Goal: Task Accomplishment & Management: Manage account settings

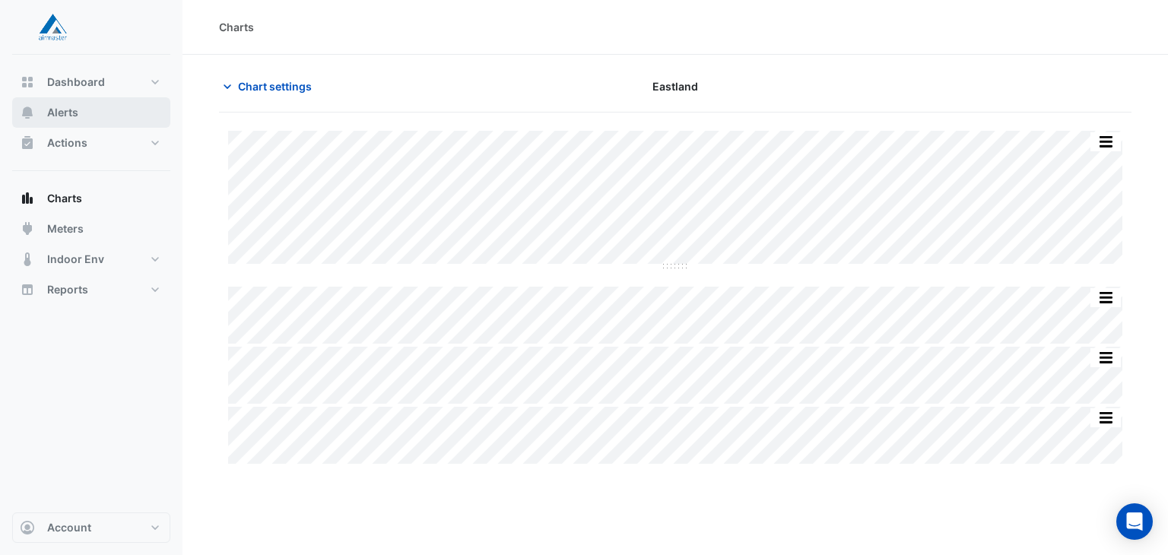
click at [94, 113] on button "Alerts" at bounding box center [91, 112] width 158 height 30
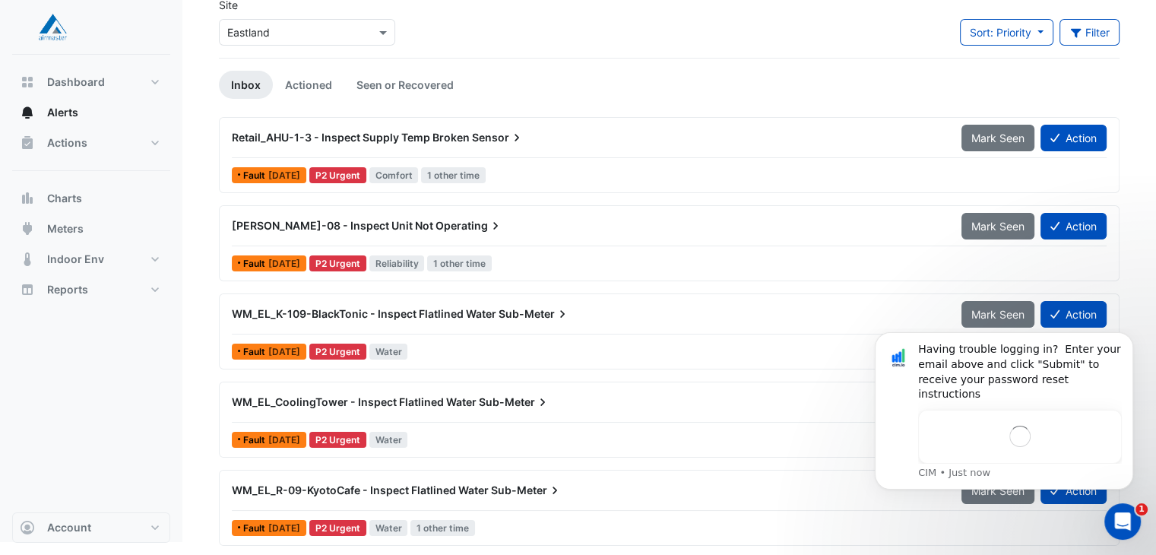
scroll to position [77, 0]
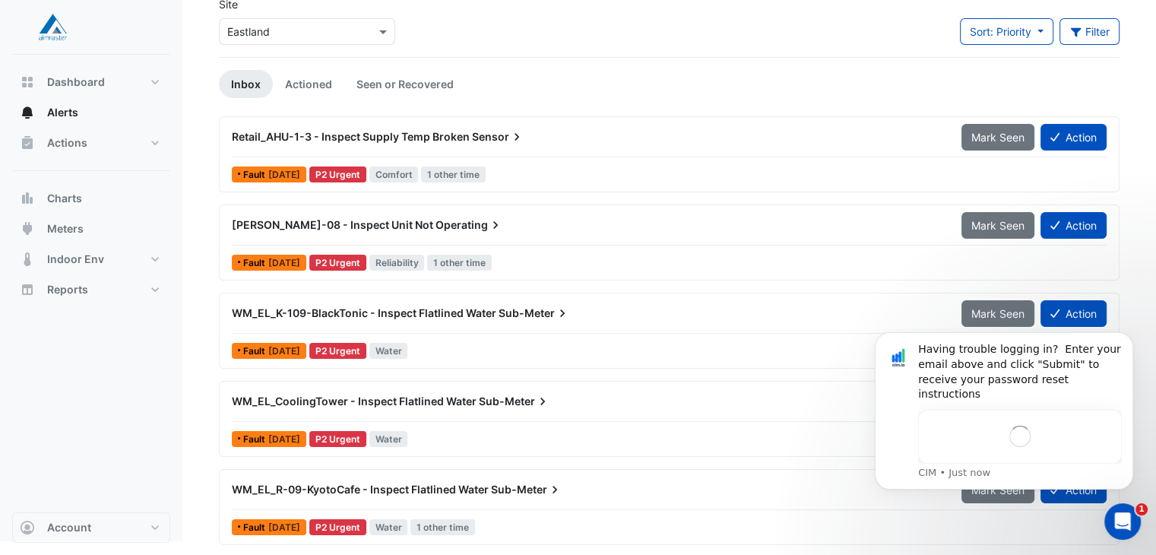
click at [1143, 283] on section "Site × Eastland Sort: Priority Priority Updated Filter Title Priority Filter Im…" at bounding box center [669, 259] width 974 height 563
click at [1136, 347] on button "Dismiss notification" at bounding box center [1129, 337] width 20 height 20
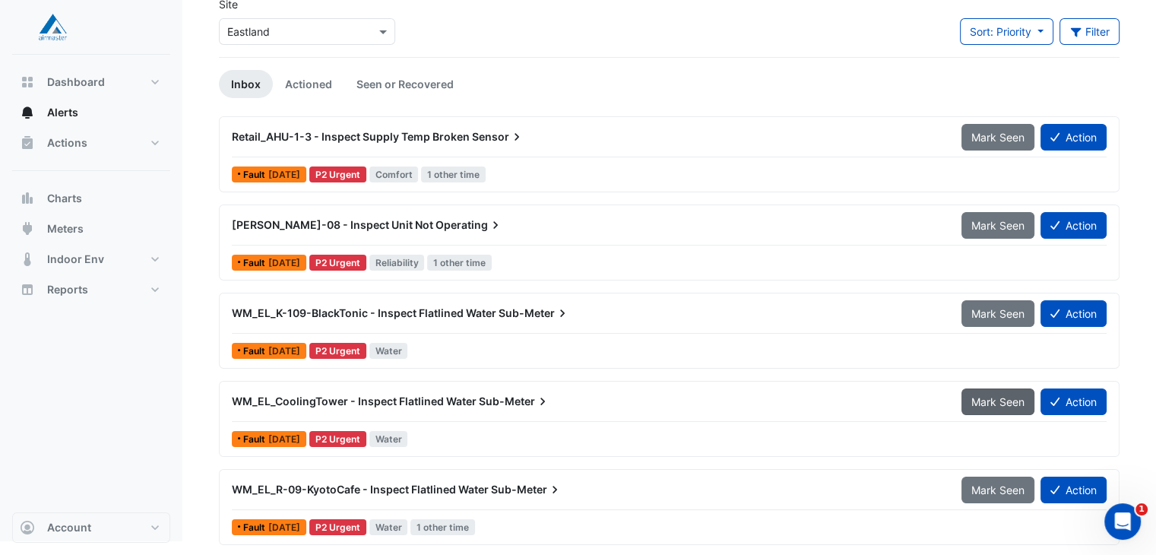
click at [1001, 398] on span "Mark Seen" at bounding box center [998, 401] width 53 height 13
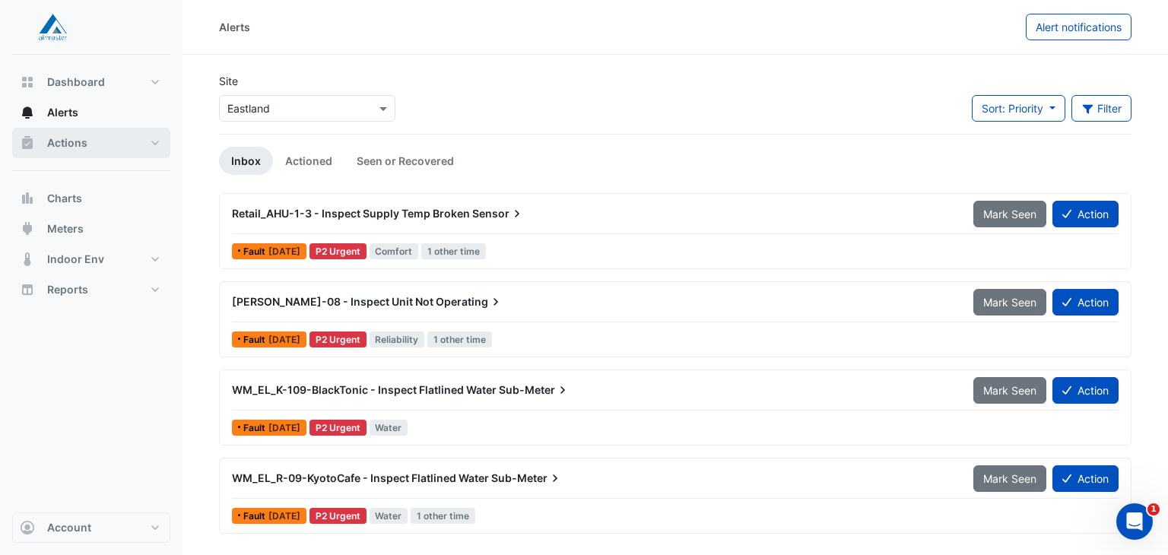
click at [93, 135] on button "Actions" at bounding box center [91, 143] width 158 height 30
